Goal: Task Accomplishment & Management: Complete application form

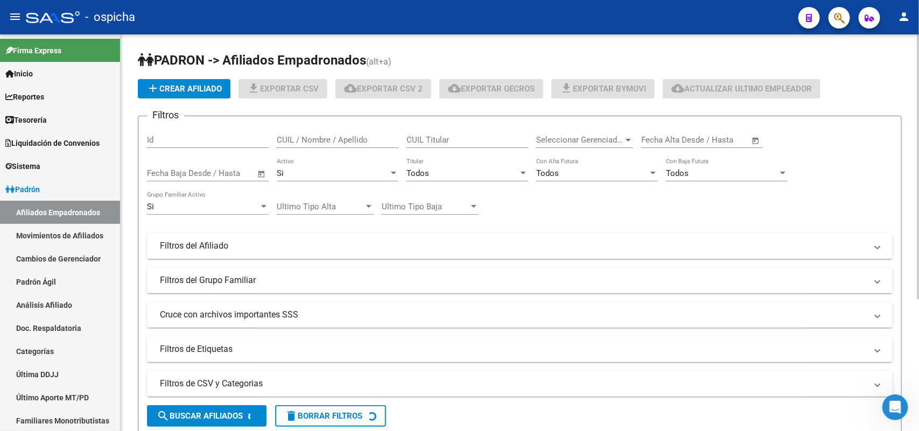
click at [295, 135] on input "CUIL / Nombre / Apellido" at bounding box center [338, 140] width 122 height 10
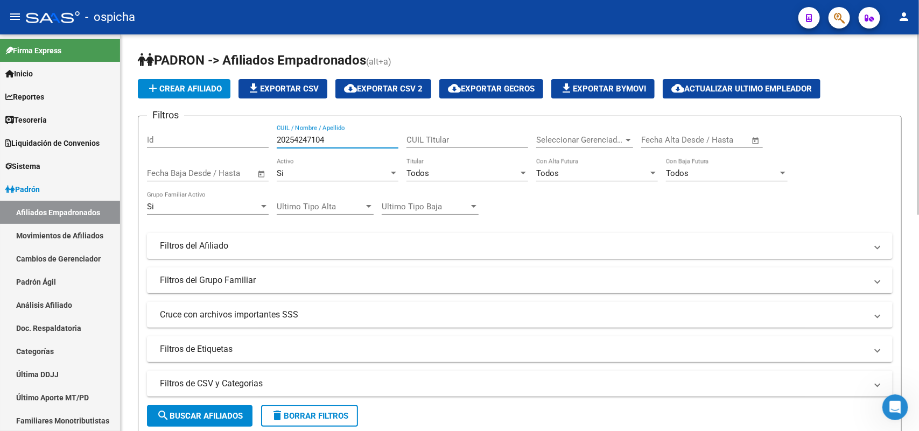
type input "20254247104"
click at [229, 413] on span "search Buscar Afiliados" at bounding box center [200, 416] width 86 height 10
click at [310, 135] on input "20254247104" at bounding box center [338, 140] width 122 height 10
paste input "20254247104"
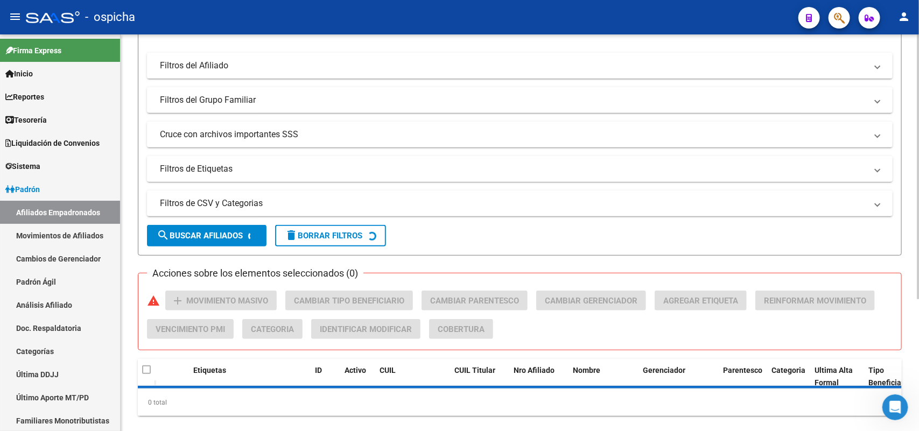
scroll to position [198, 0]
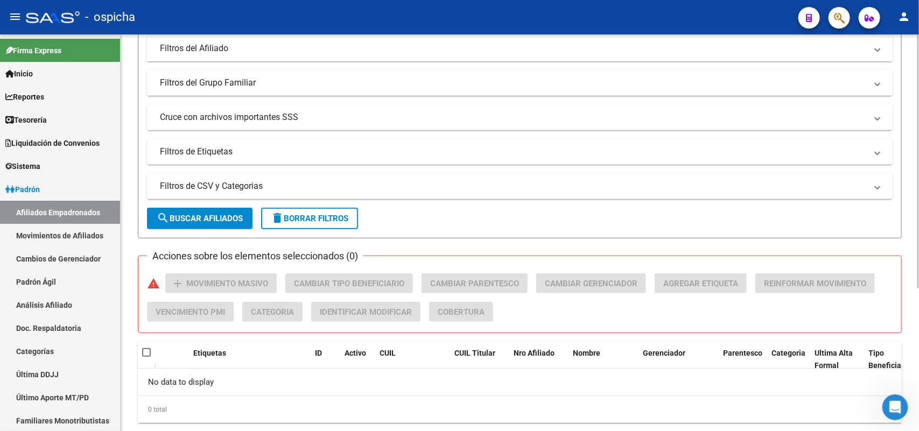
type input "20254247104"
click at [244, 211] on button "search Buscar Afiliados" at bounding box center [200, 219] width 106 height 22
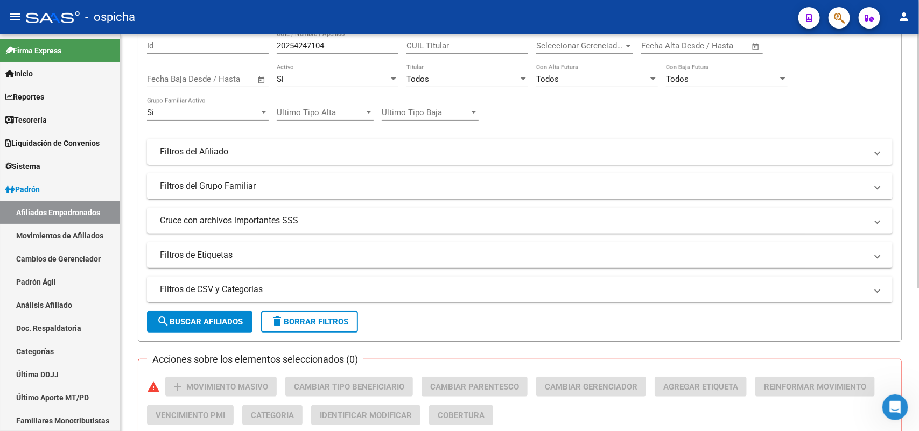
scroll to position [0, 0]
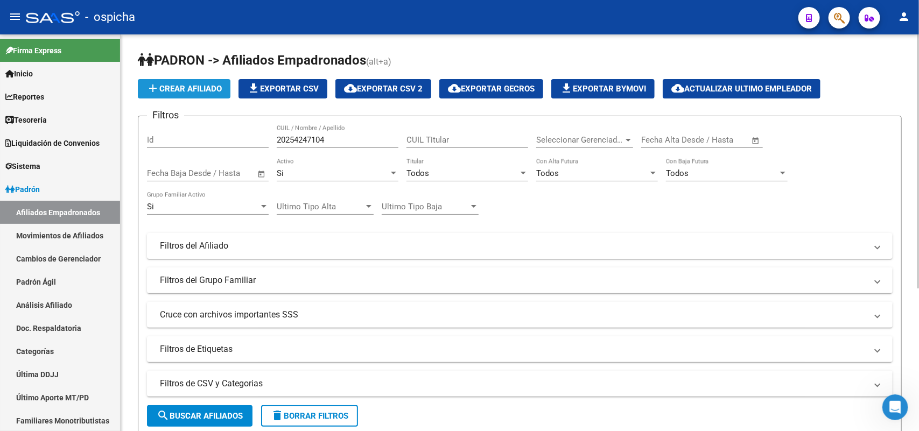
click at [176, 93] on button "add Crear Afiliado" at bounding box center [184, 88] width 93 height 19
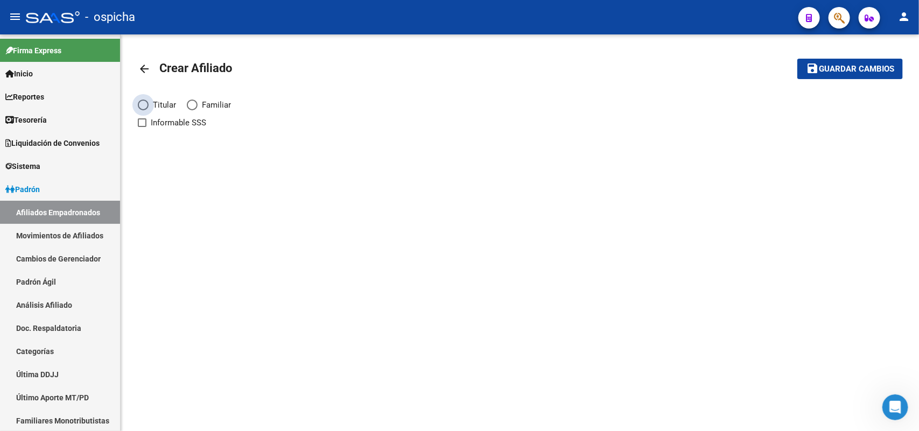
click at [152, 109] on span "Titular" at bounding box center [162, 105] width 27 height 12
click at [149, 109] on input "Titular" at bounding box center [143, 105] width 11 height 11
radio input "true"
checkbox input "true"
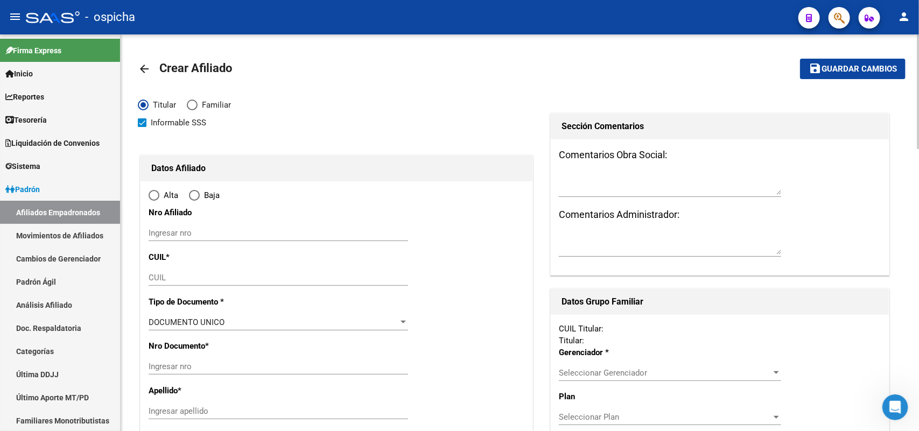
radio input "true"
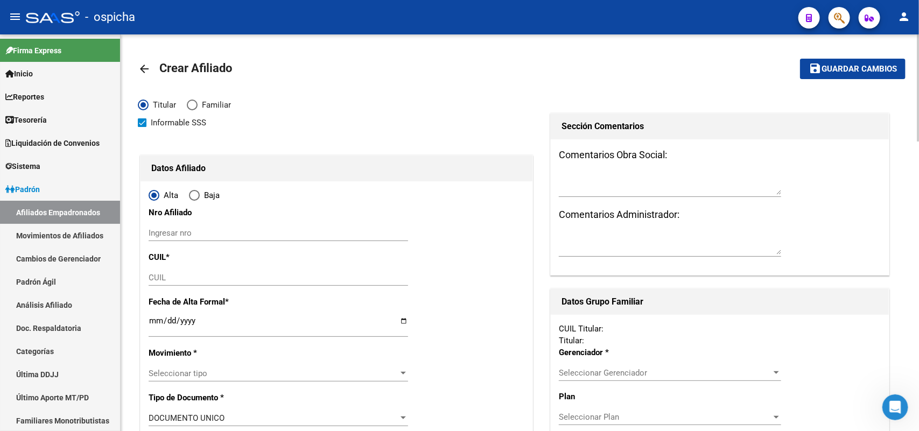
click at [173, 232] on input "Ingresar nro" at bounding box center [279, 233] width 260 height 10
paste input "20254247104"
type input "20254247104"
click at [170, 283] on div "CUIL" at bounding box center [279, 278] width 260 height 16
paste input "20-25424710-4"
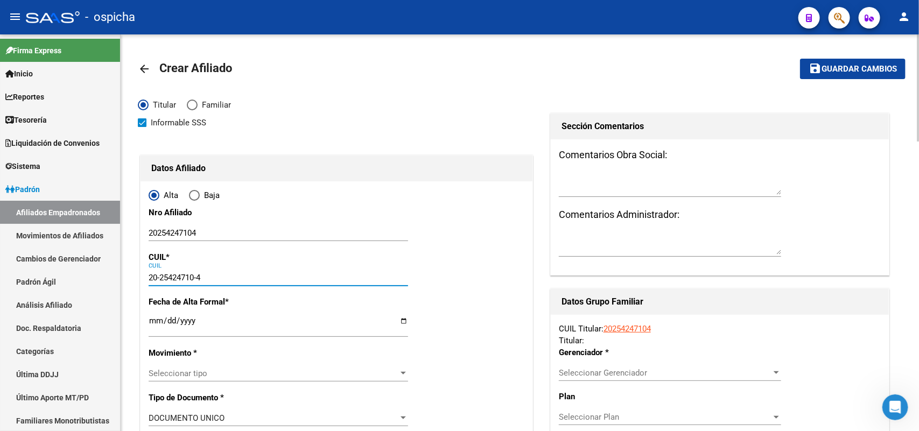
type input "20-25424710-4"
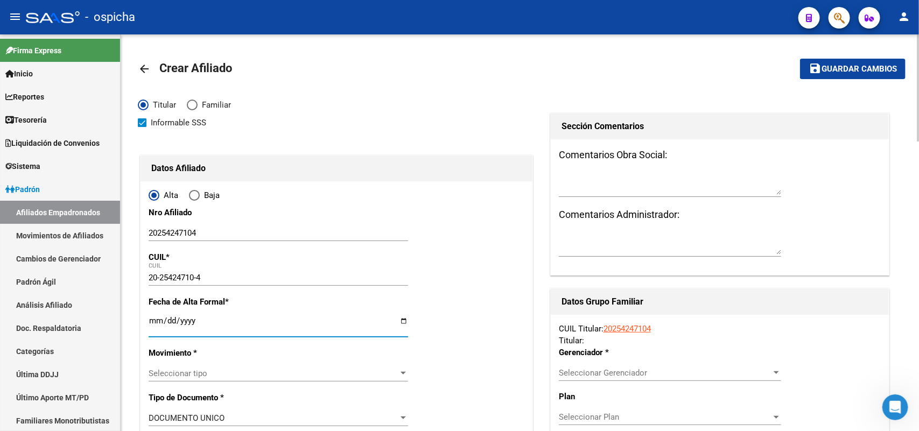
click at [155, 324] on input "Ingresar fecha" at bounding box center [279, 325] width 260 height 17
type input "25424710"
type input "AVILA"
type input "[PERSON_NAME]"
type input "[DATE]"
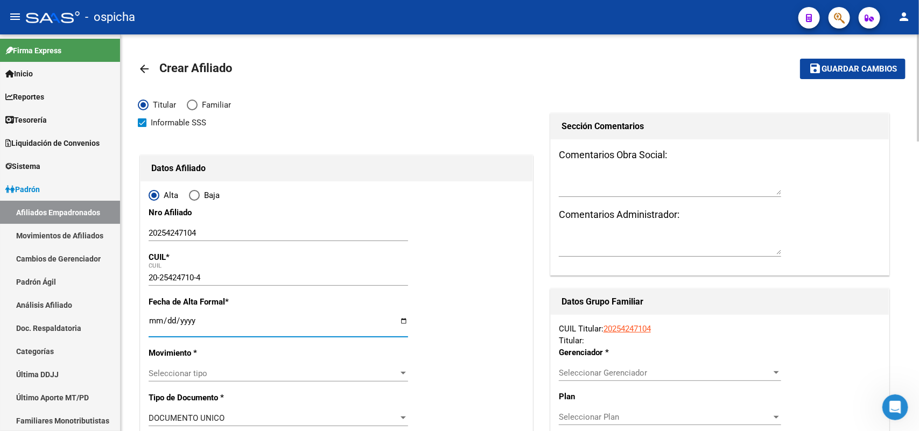
type input "[PERSON_NAME]"
type input "1759"
type input "[GEOGRAPHIC_DATA] Y [GEOGRAPHIC_DATA]"
type input "1"
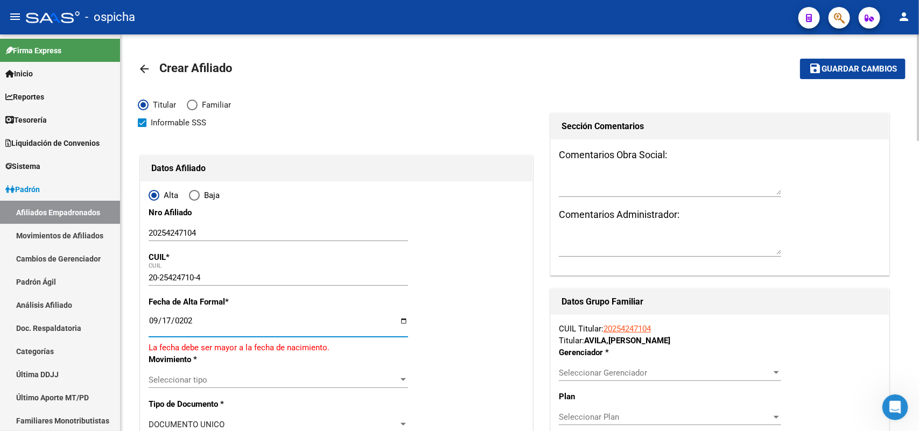
type input "[DATE]"
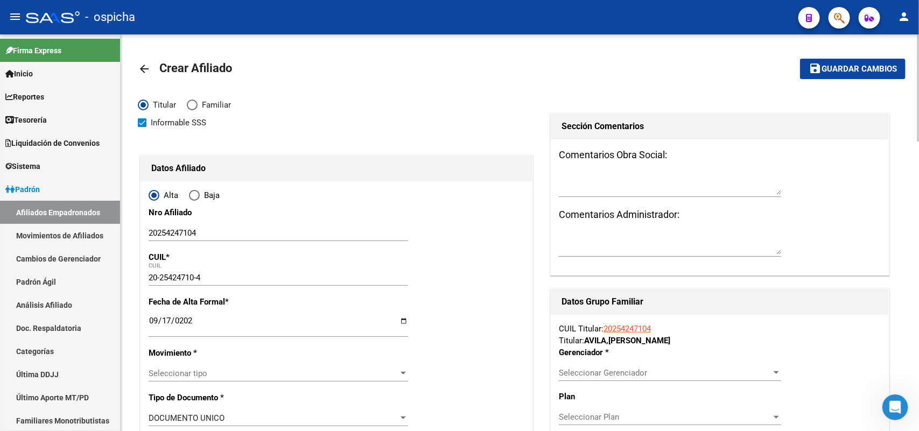
click at [198, 383] on div "Seleccionar tipo Seleccionar tipo" at bounding box center [279, 379] width 260 height 26
click at [200, 374] on span "Seleccionar tipo" at bounding box center [274, 374] width 250 height 10
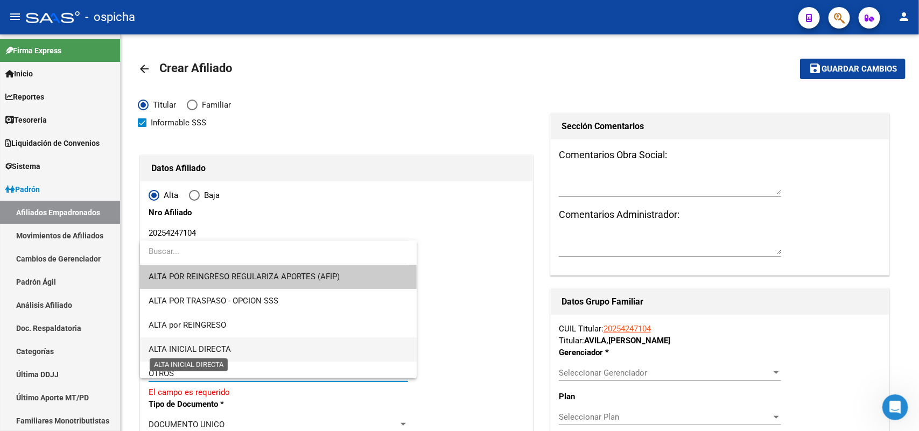
click at [216, 349] on span "ALTA INICIAL DIRECTA" at bounding box center [190, 350] width 82 height 10
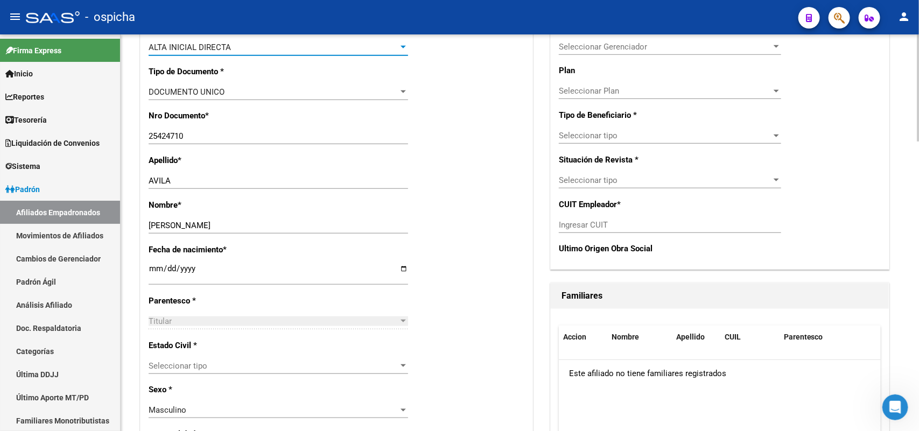
scroll to position [404, 0]
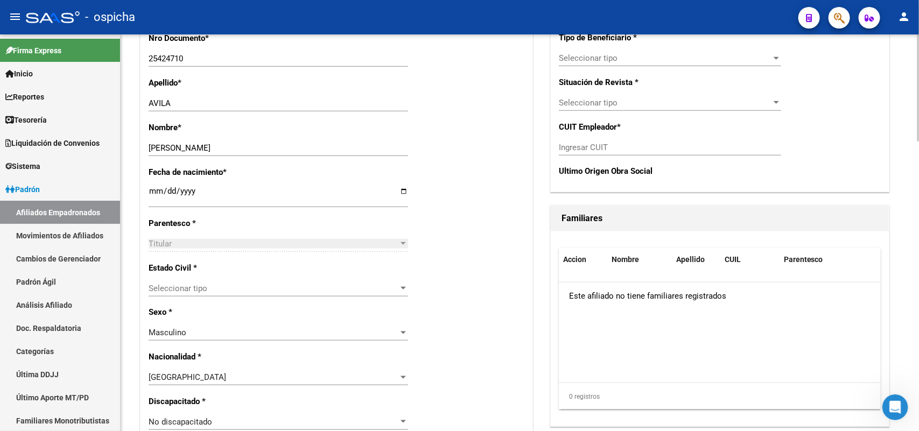
click at [171, 282] on div "Seleccionar tipo Seleccionar tipo" at bounding box center [279, 289] width 260 height 16
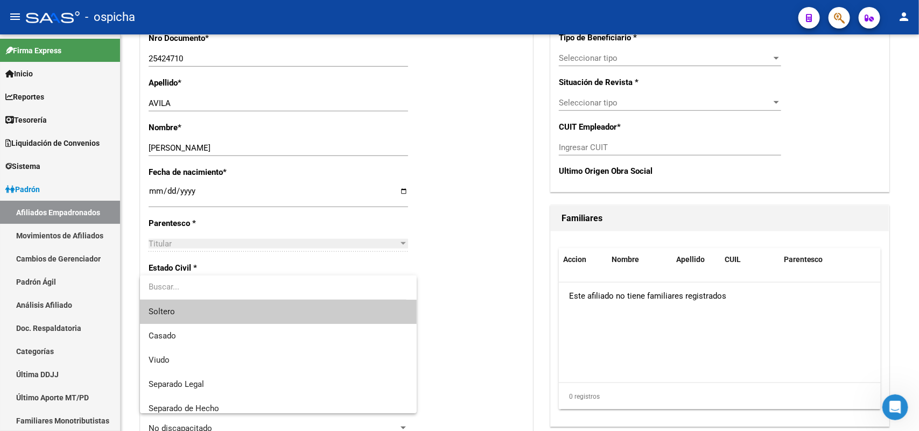
click at [176, 314] on span "Soltero" at bounding box center [278, 312] width 259 height 24
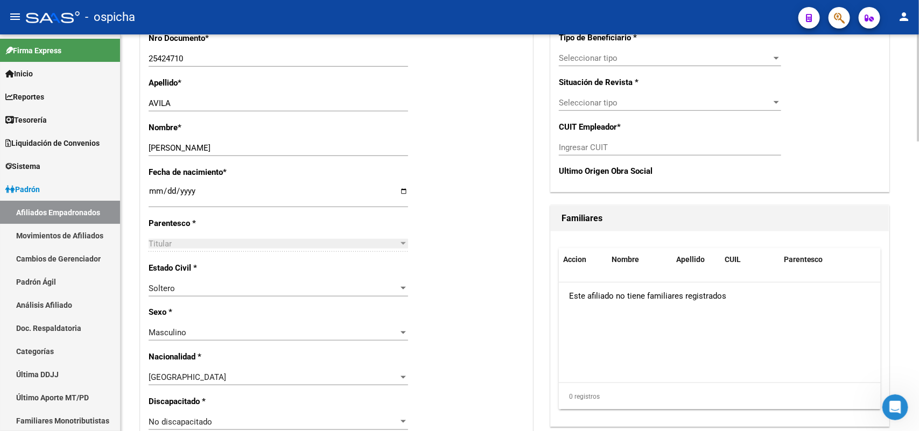
click at [456, 289] on div "Estado Civil * [DEMOGRAPHIC_DATA] Seleccionar tipo" at bounding box center [337, 284] width 376 height 45
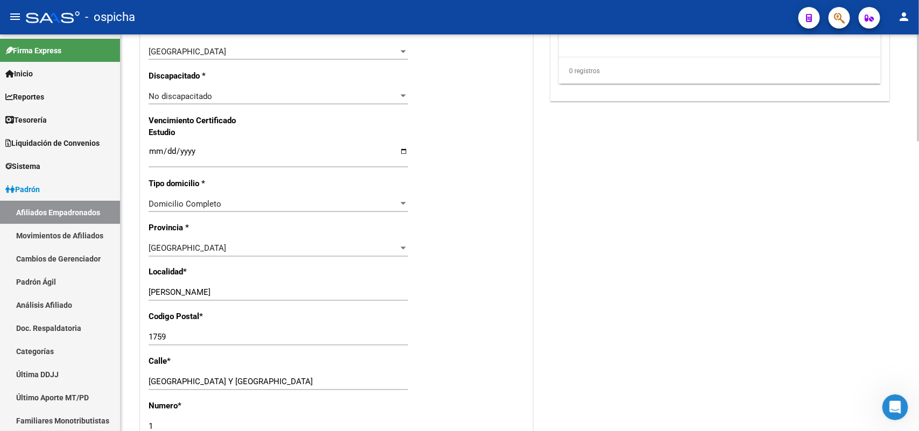
scroll to position [740, 0]
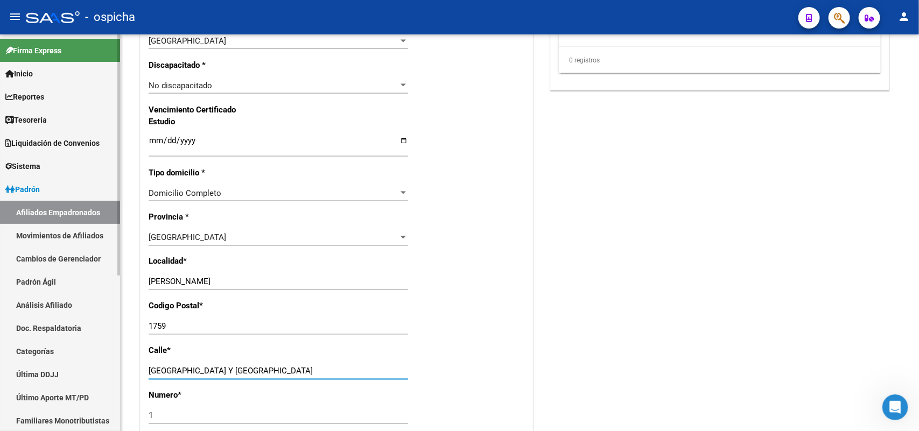
drag, startPoint x: 178, startPoint y: 372, endPoint x: 101, endPoint y: 376, distance: 77.6
click at [101, 376] on mat-sidenav-container "Firma Express Inicio Calendario SSS Instructivos Contacto OS Reportes Tablero d…" at bounding box center [459, 232] width 919 height 397
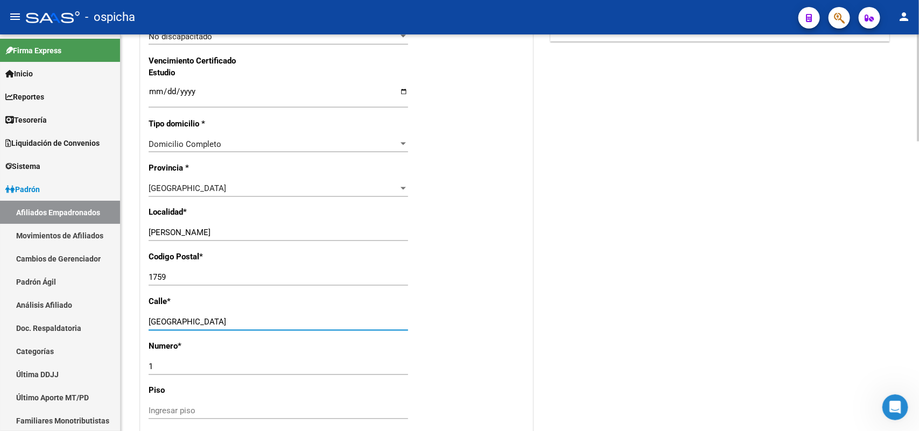
scroll to position [875, 0]
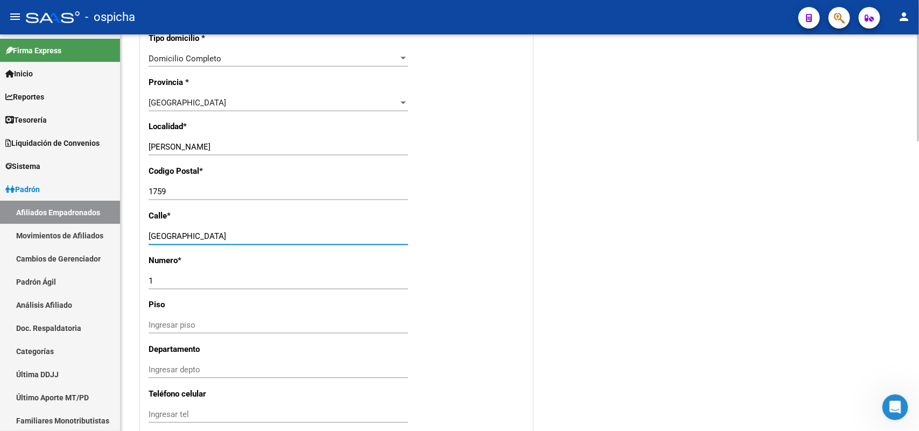
click at [212, 240] on input "[GEOGRAPHIC_DATA]" at bounding box center [279, 237] width 260 height 10
type input "[GEOGRAPHIC_DATA]"
click at [165, 274] on div "1 Ingresar nro" at bounding box center [279, 282] width 260 height 16
type input "1454"
drag, startPoint x: 358, startPoint y: 291, endPoint x: 356, endPoint y: 283, distance: 7.7
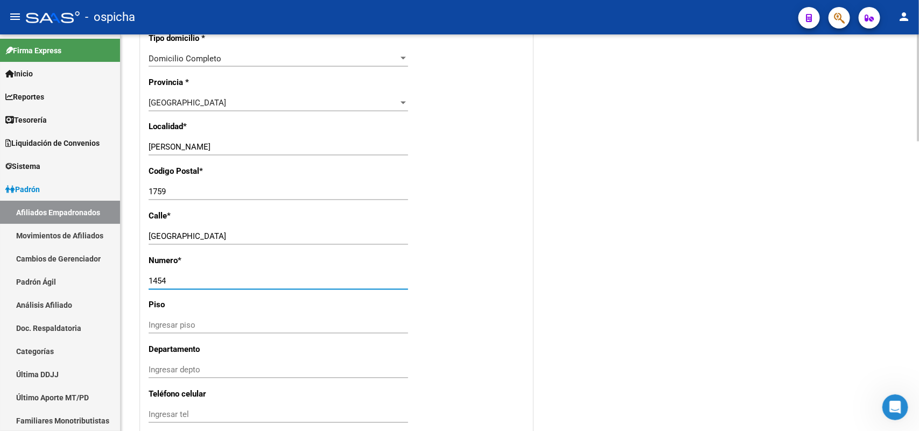
click at [356, 283] on div "1454 Ingresar nro" at bounding box center [279, 287] width 260 height 26
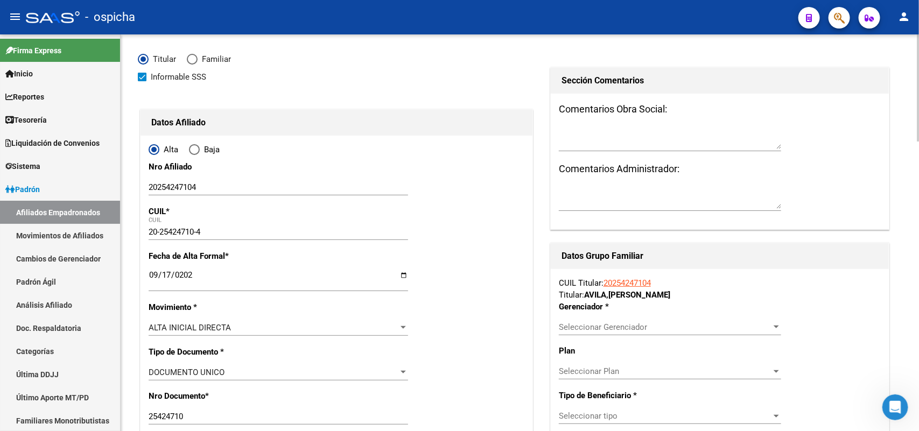
scroll to position [202, 0]
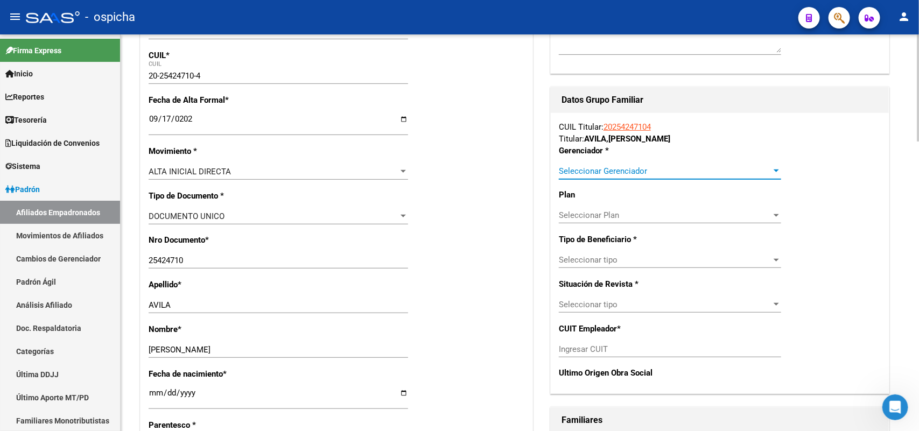
click at [577, 167] on span "Seleccionar Gerenciador" at bounding box center [665, 171] width 213 height 10
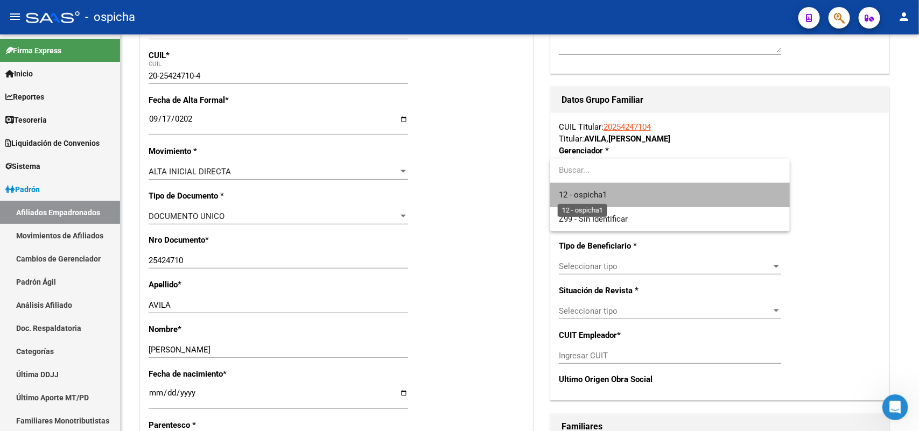
click at [576, 194] on span "12 - ospicha1" at bounding box center [583, 195] width 48 height 10
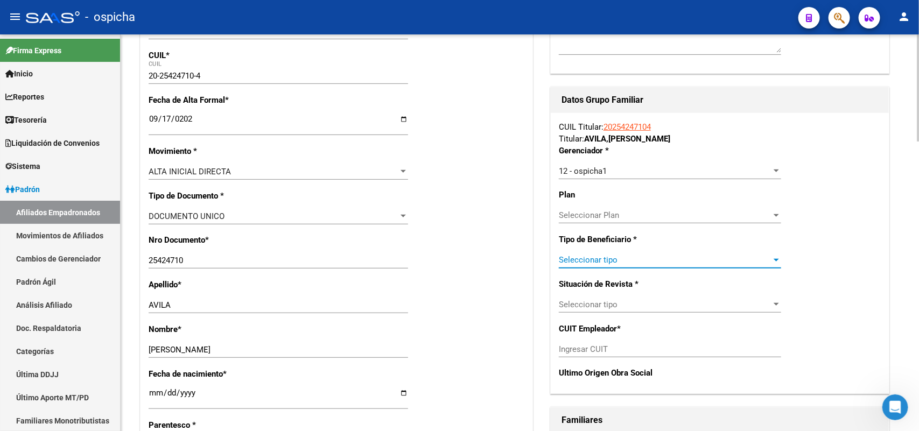
click at [612, 256] on span "Seleccionar tipo" at bounding box center [665, 260] width 213 height 10
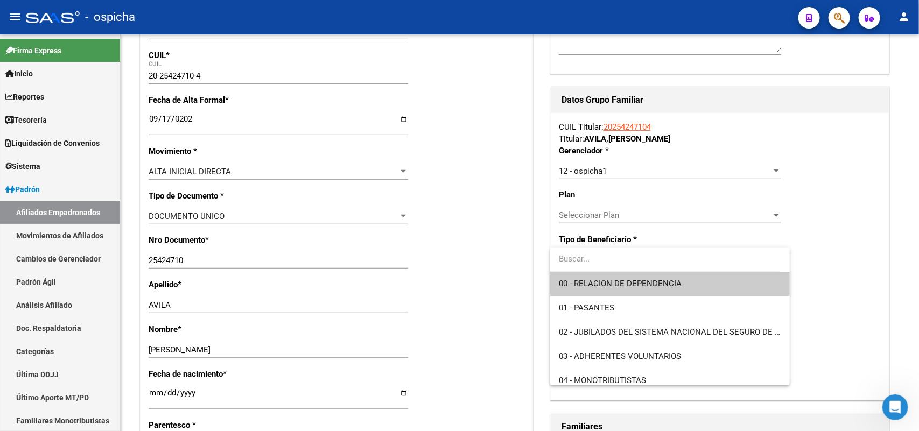
click at [606, 220] on div at bounding box center [459, 215] width 919 height 431
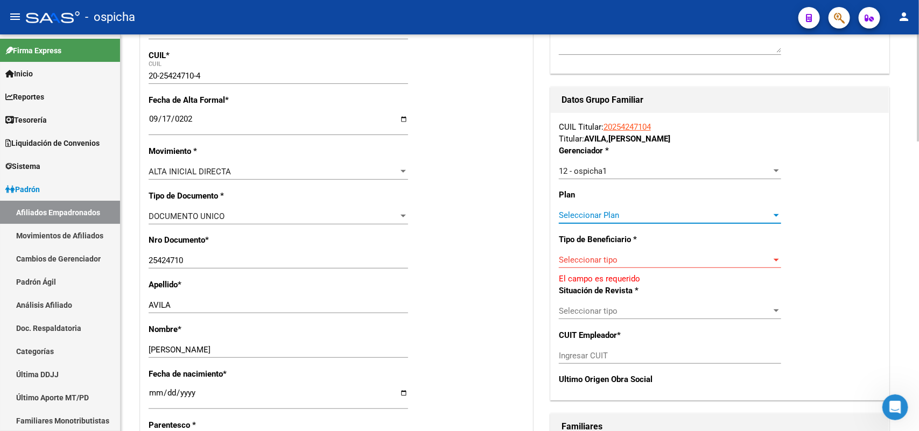
click at [606, 215] on span "Seleccionar Plan" at bounding box center [665, 216] width 213 height 10
click at [622, 256] on div at bounding box center [459, 215] width 919 height 431
click at [621, 261] on span "Seleccionar tipo" at bounding box center [665, 260] width 213 height 10
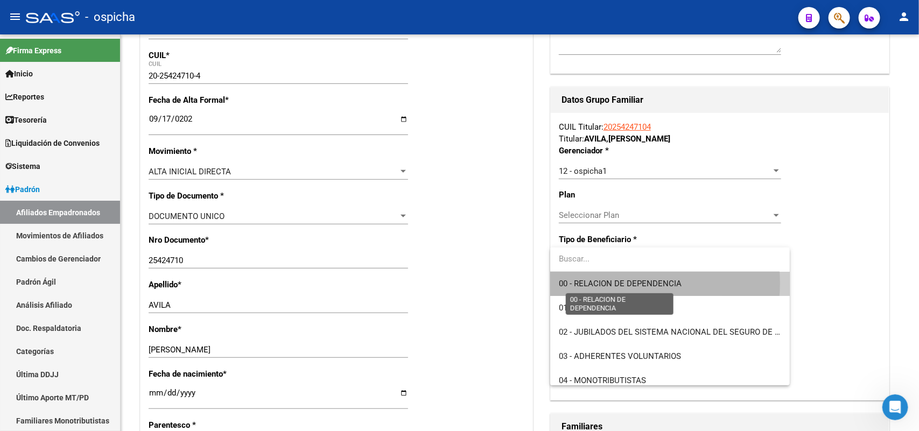
click at [614, 283] on span "00 - RELACION DE DEPENDENCIA" at bounding box center [620, 284] width 123 height 10
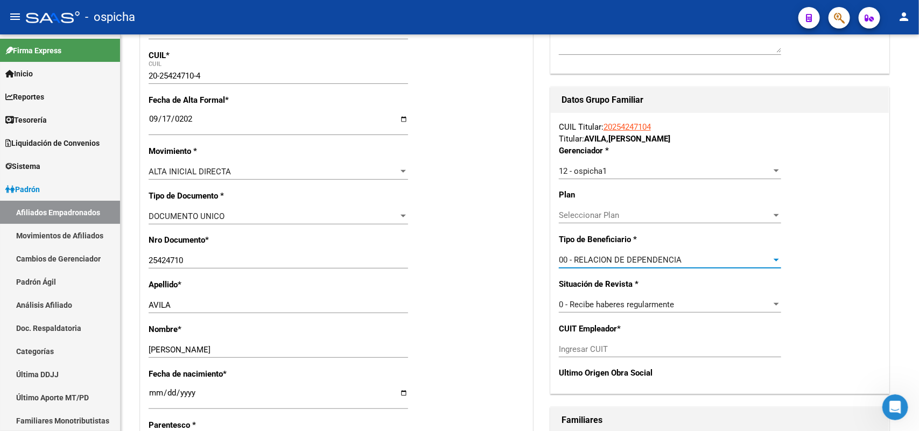
type input "30-71093841-1"
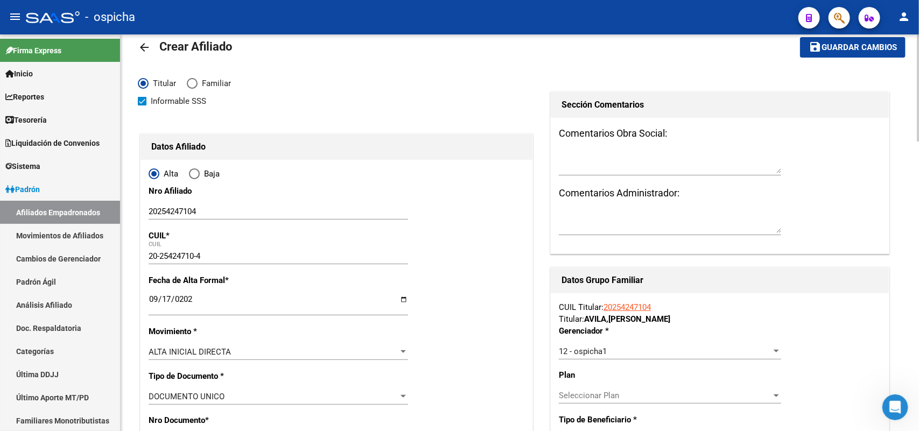
scroll to position [0, 0]
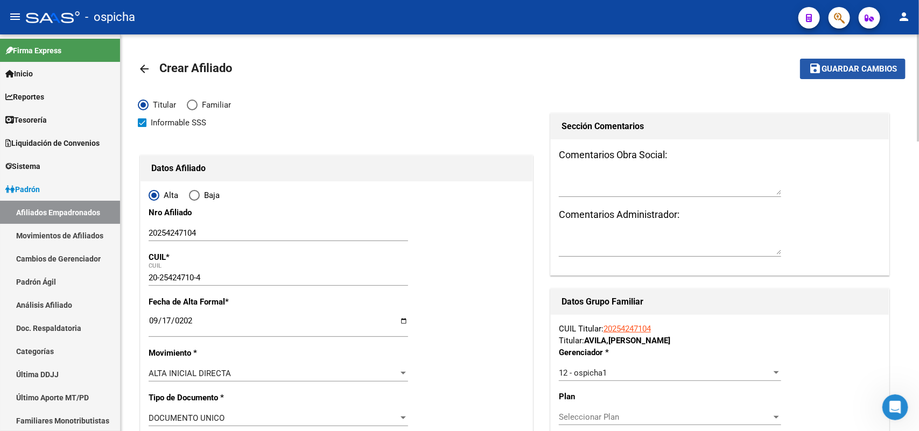
click at [847, 62] on button "save Guardar cambios" at bounding box center [853, 69] width 106 height 20
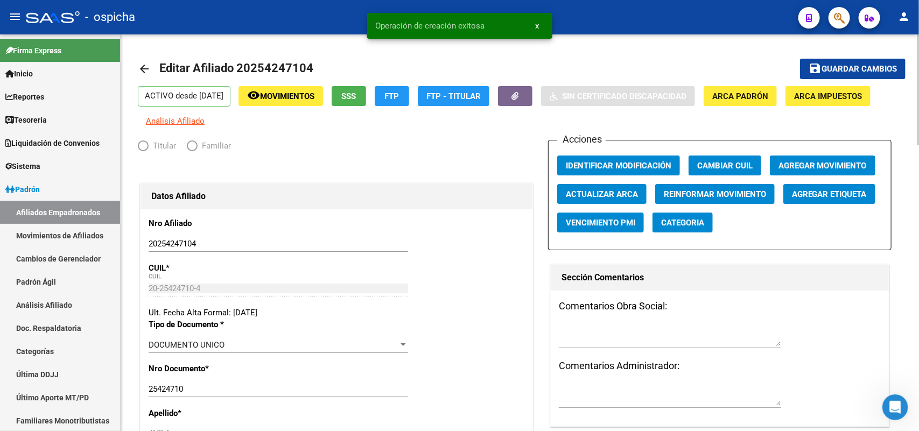
radio input "true"
type input "30-71093841-1"
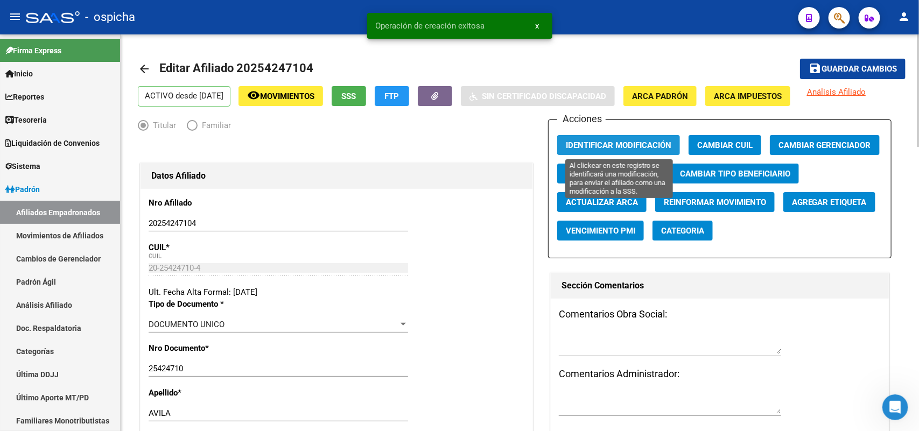
click at [630, 149] on span "Identificar Modificación" at bounding box center [619, 146] width 106 height 10
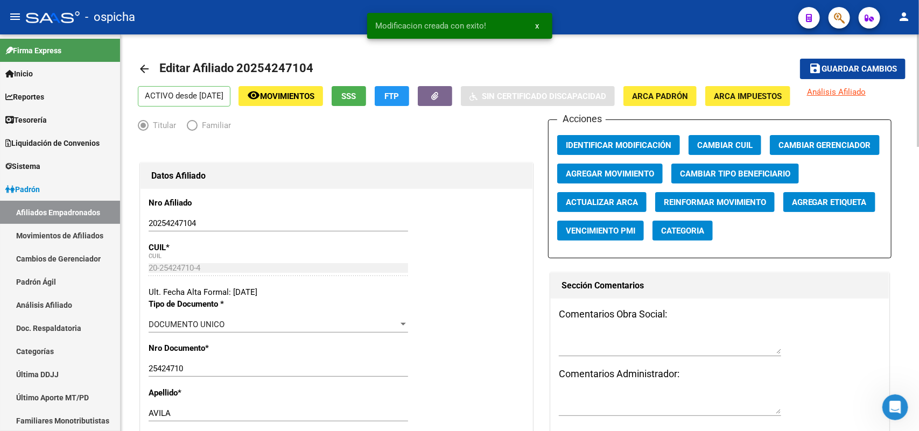
click at [623, 71] on mat-toolbar-row "arrow_back Editar Afiliado 20254247104" at bounding box center [436, 69] width 596 height 34
